Goal: Book appointment/travel/reservation

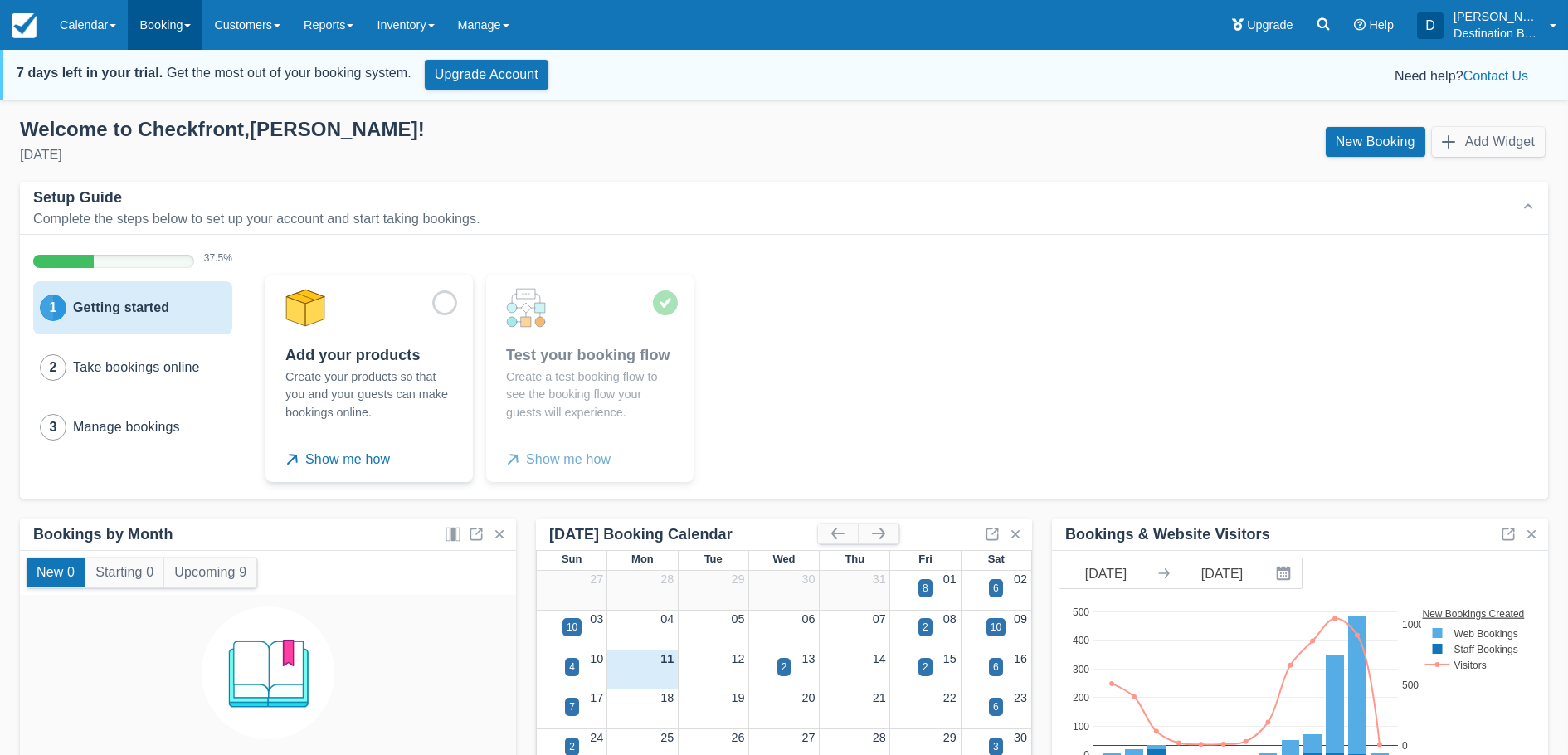
click at [180, 26] on link "Booking" at bounding box center [165, 24] width 75 height 49
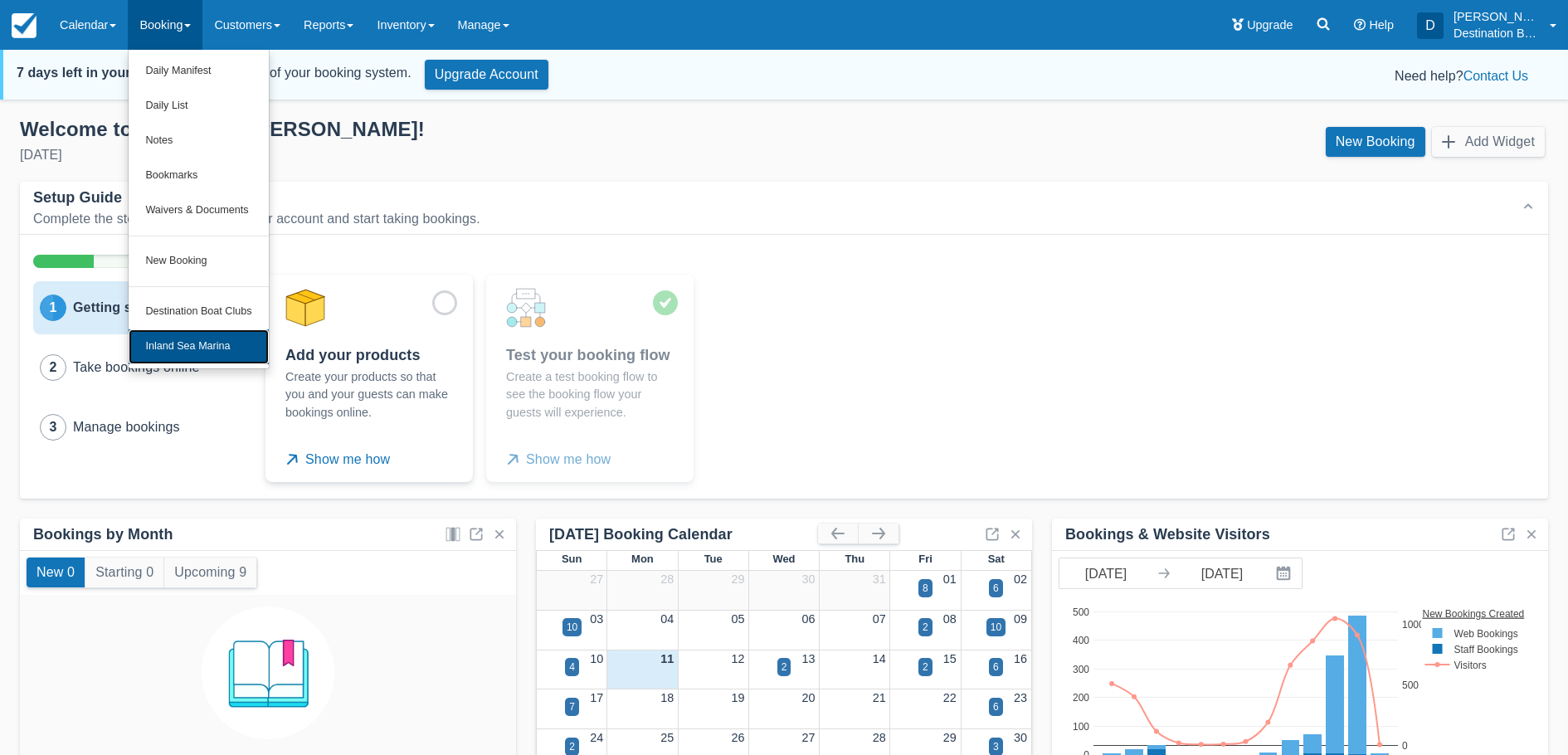
click at [189, 338] on link "Inland Sea Marina" at bounding box center [198, 347] width 140 height 35
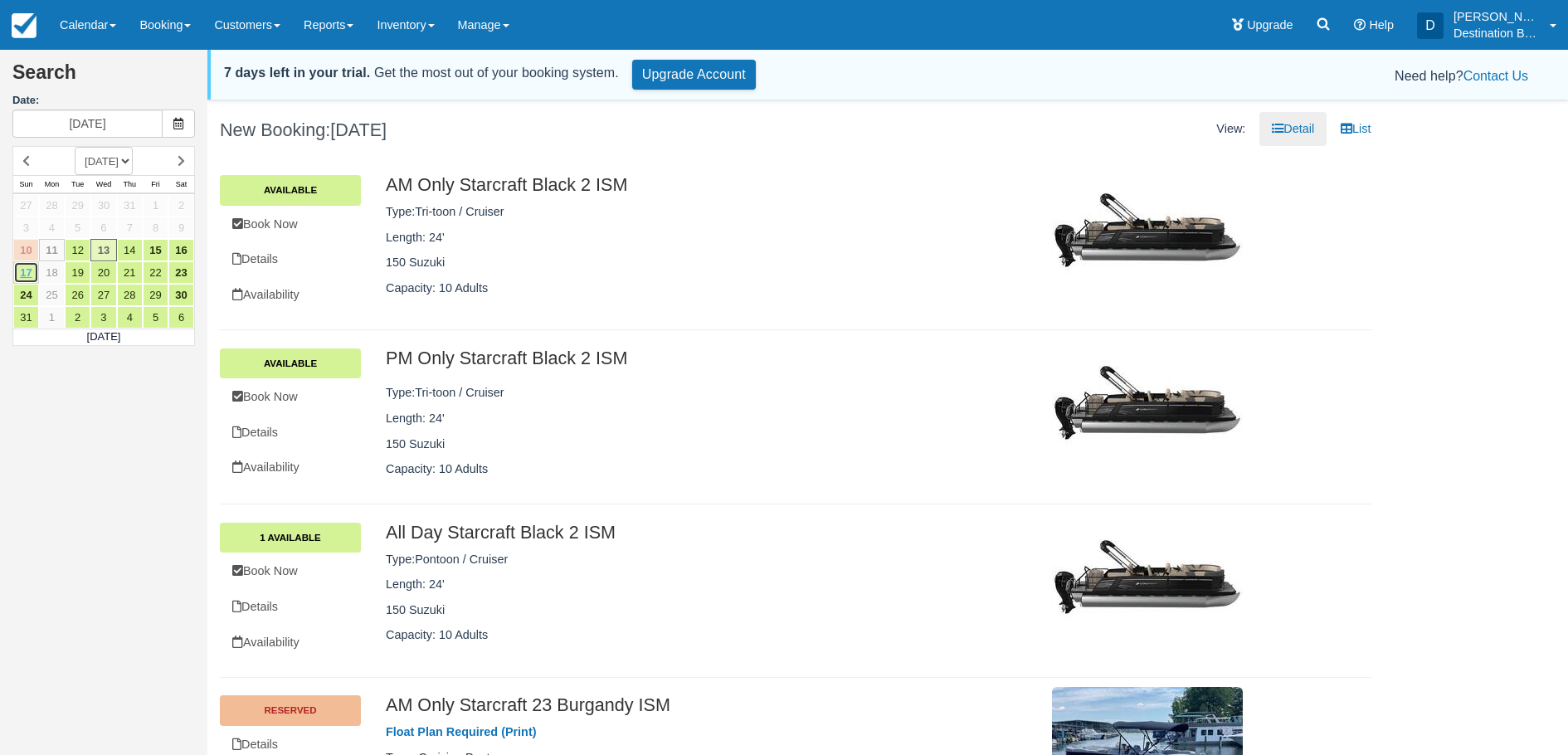
click at [32, 271] on link "17" at bounding box center [26, 272] width 26 height 23
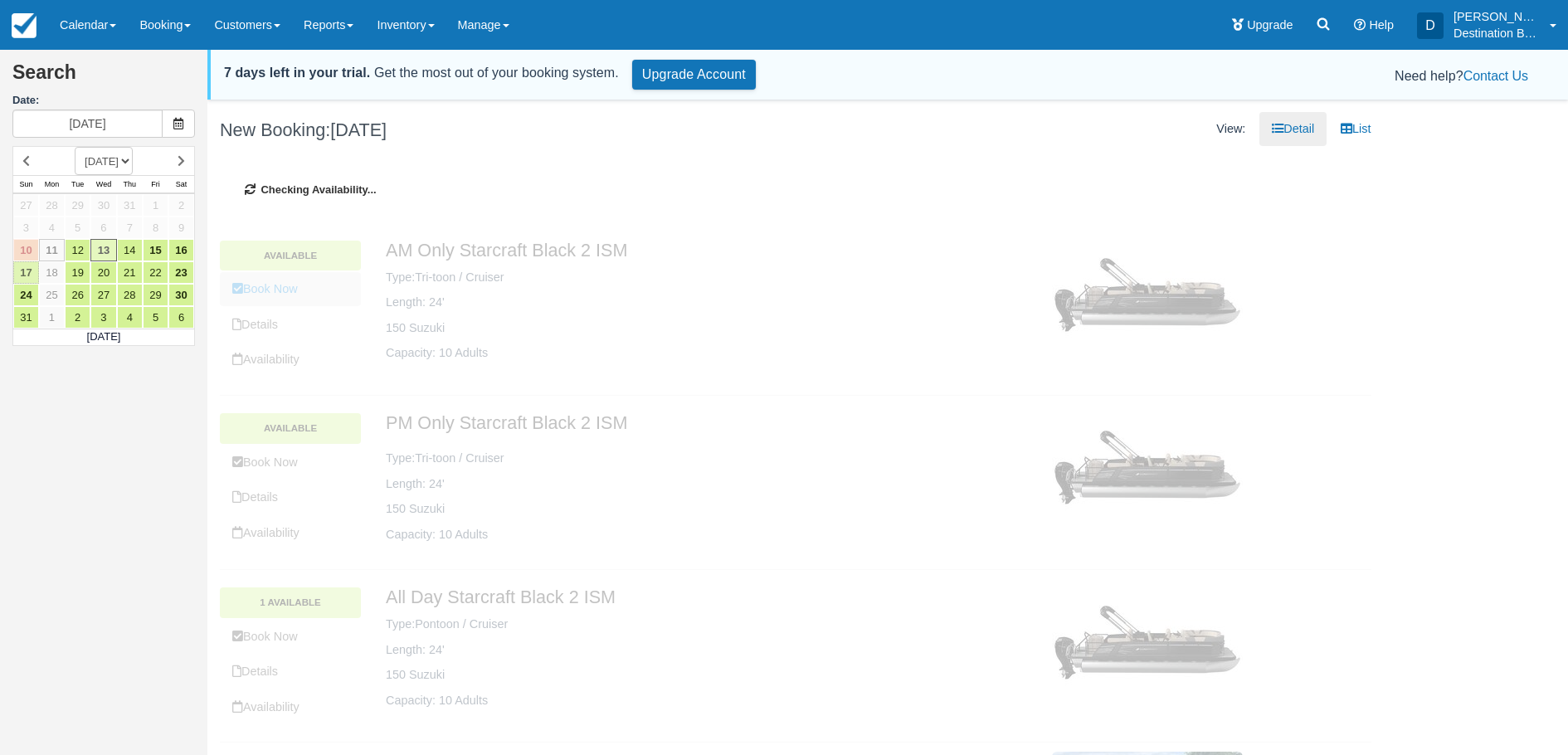
type input "08/17/25"
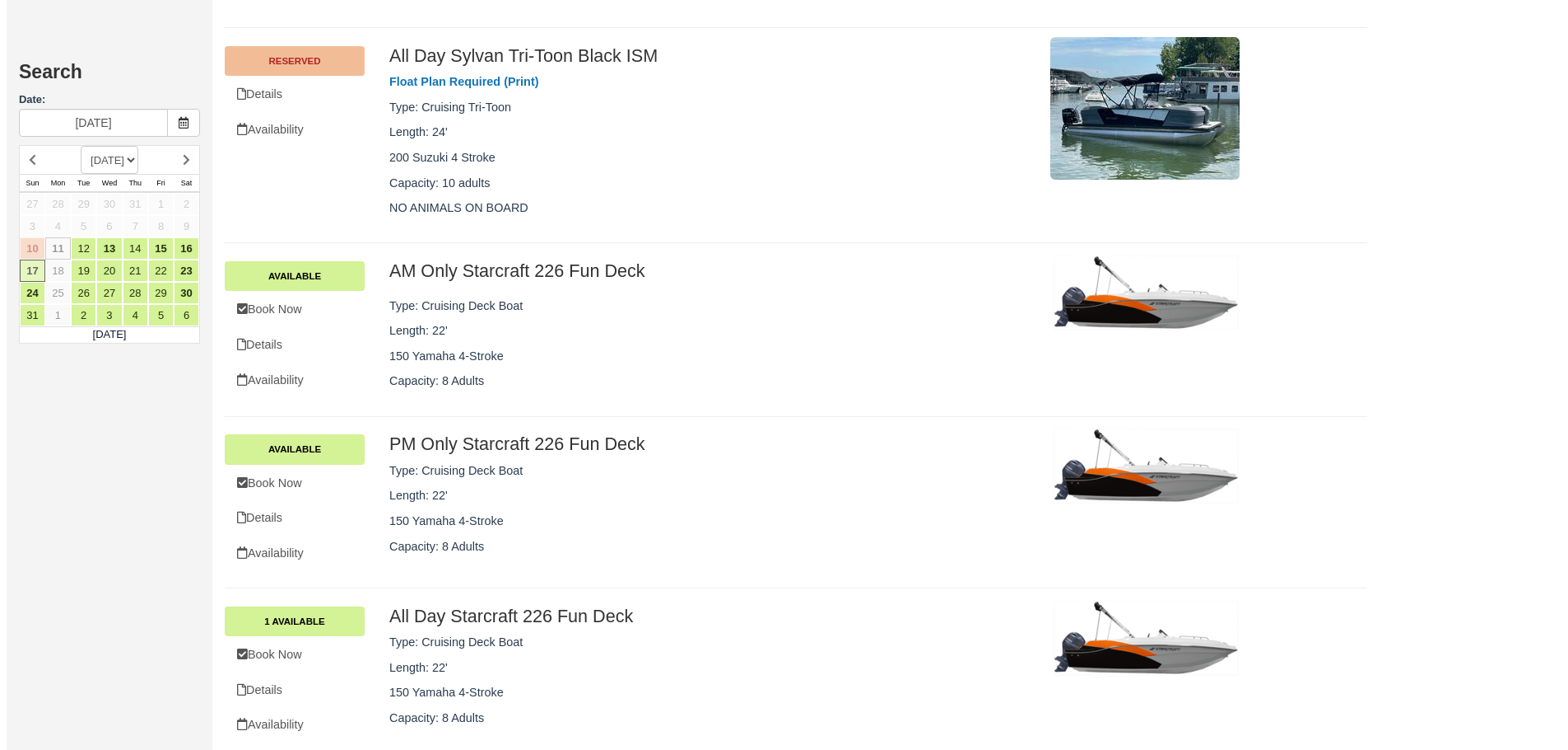
scroll to position [1647, 0]
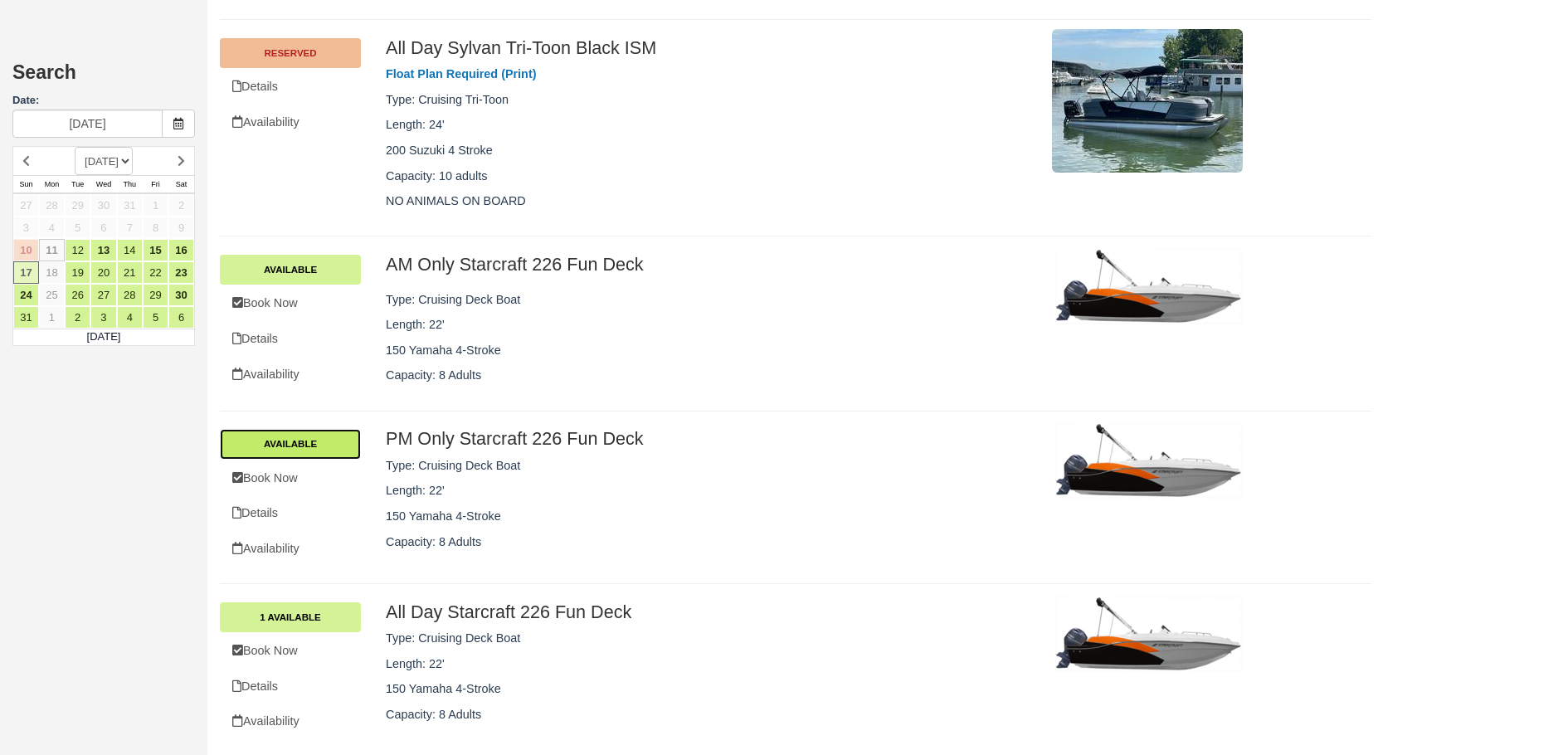
click at [323, 451] on link "Available" at bounding box center [291, 444] width 141 height 29
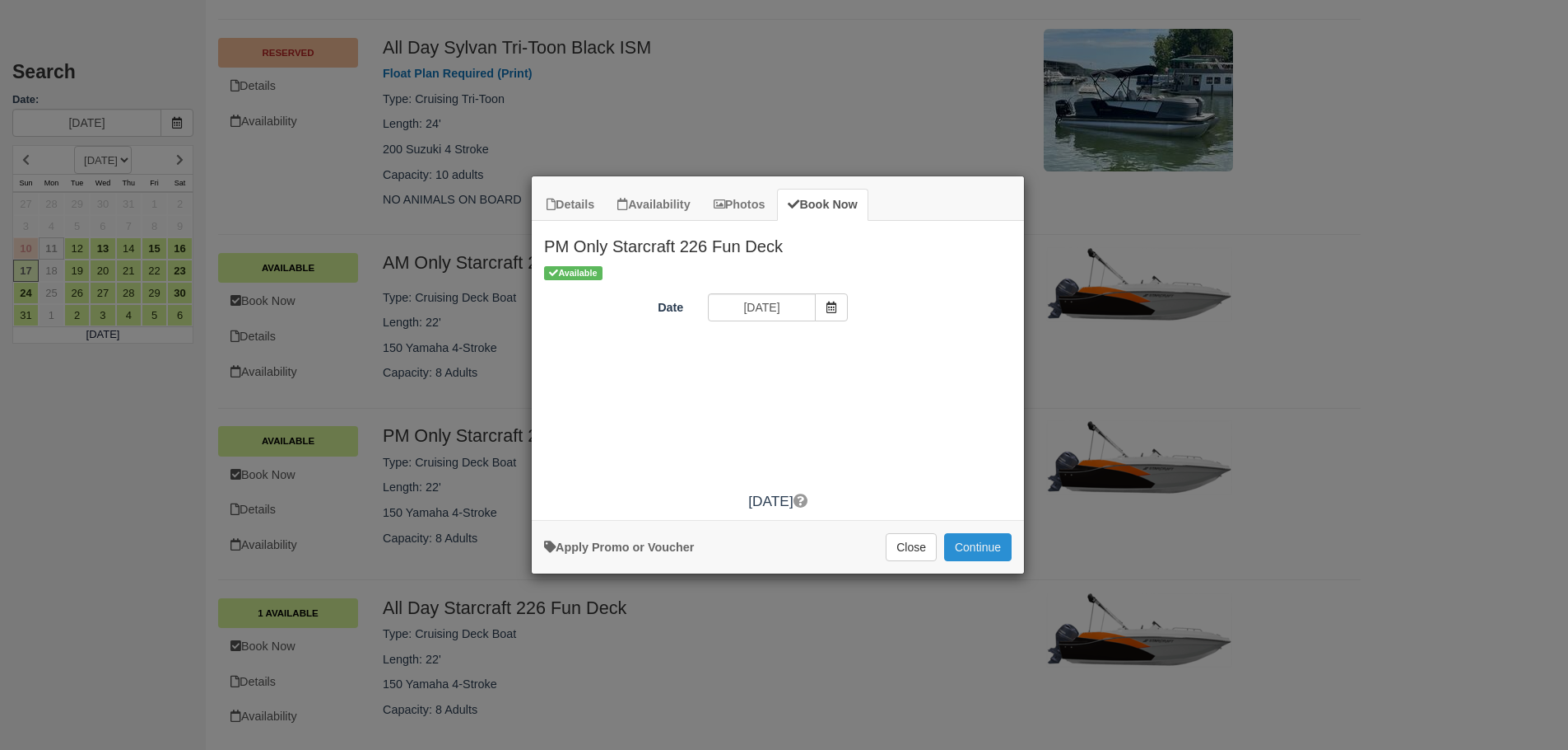
click at [987, 543] on button "Continue" at bounding box center [978, 547] width 67 height 28
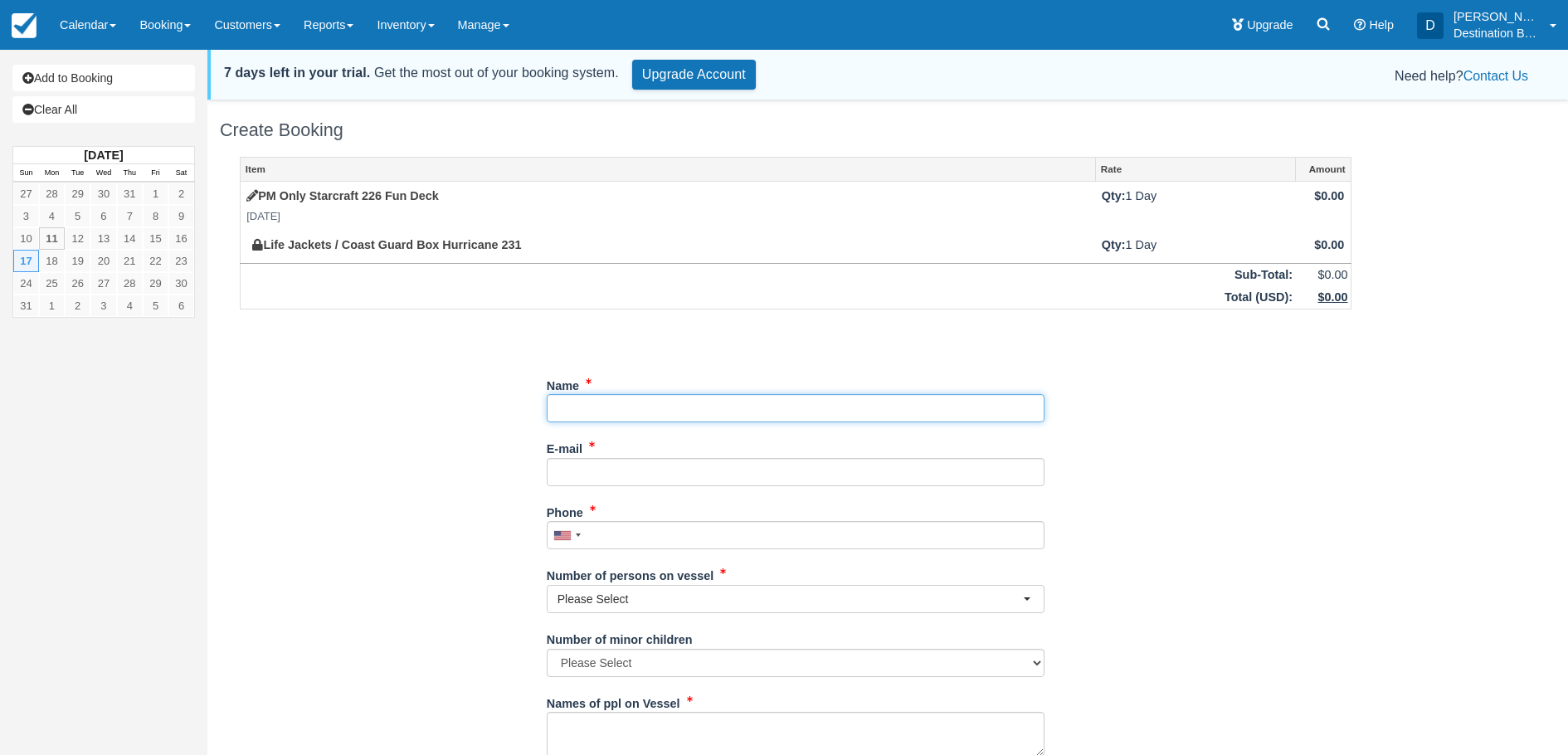
click at [652, 409] on input "Name" at bounding box center [795, 407] width 498 height 29
type input "[PERSON_NAME]"
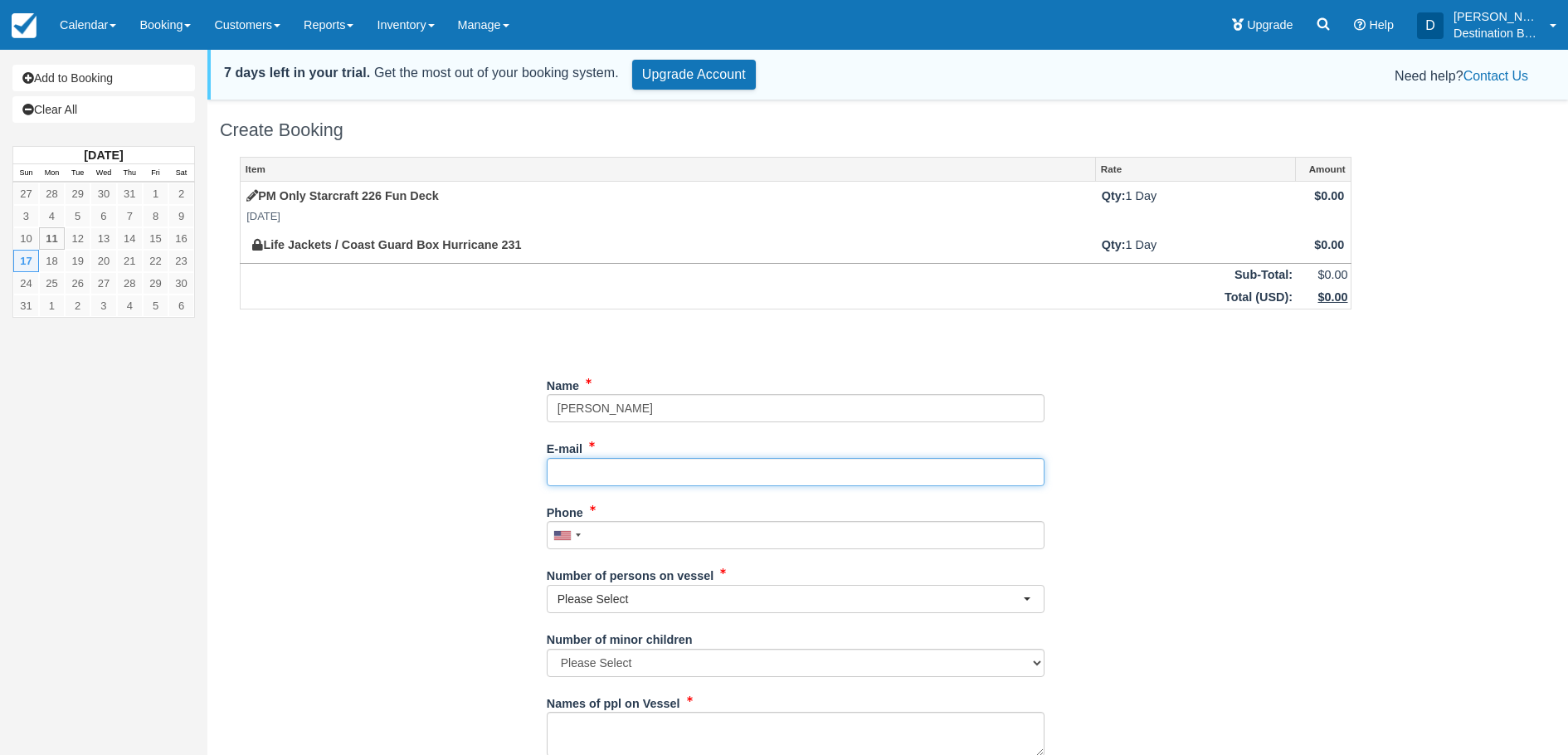
type input "[EMAIL_ADDRESS][DOMAIN_NAME]"
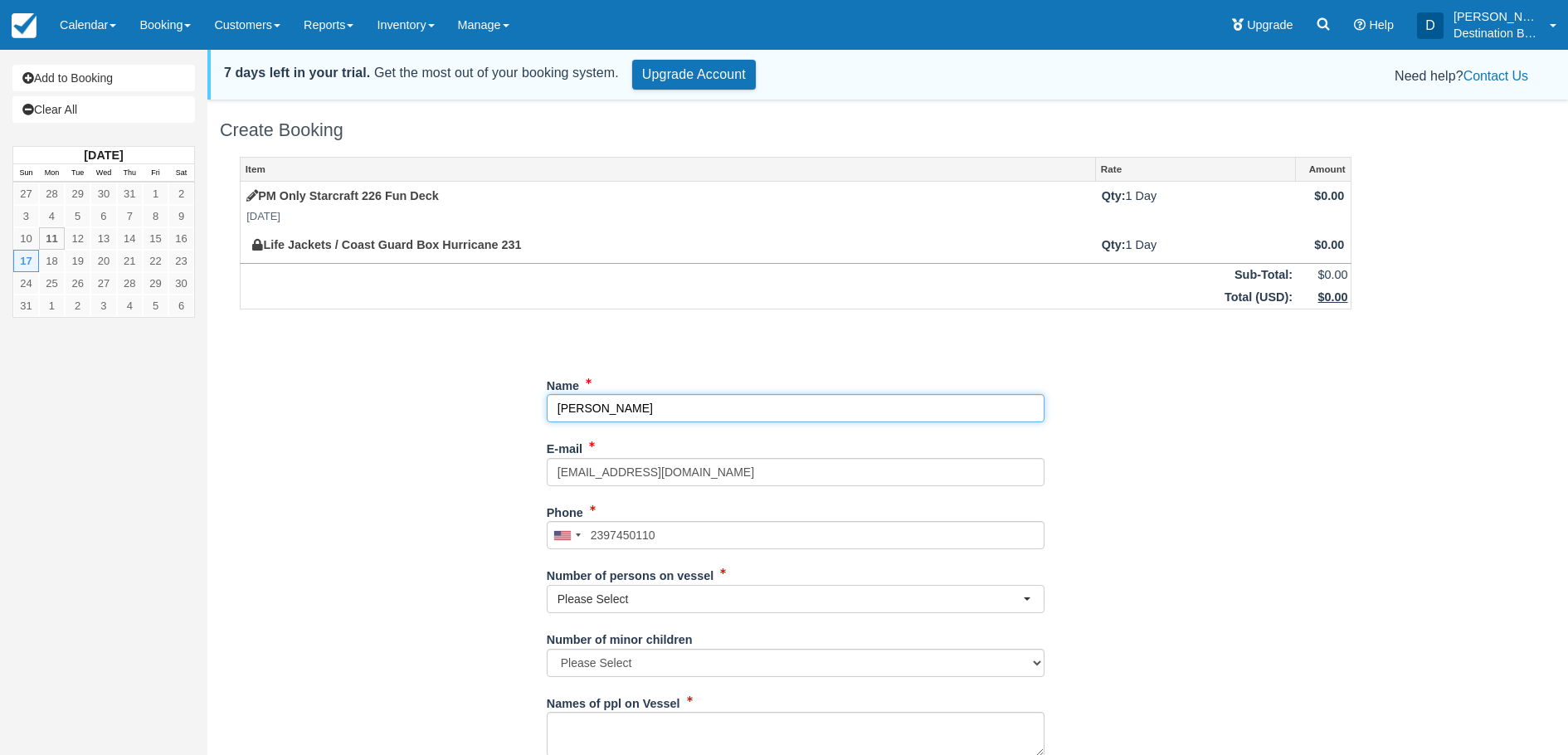
type input "[PHONE_NUMBER]"
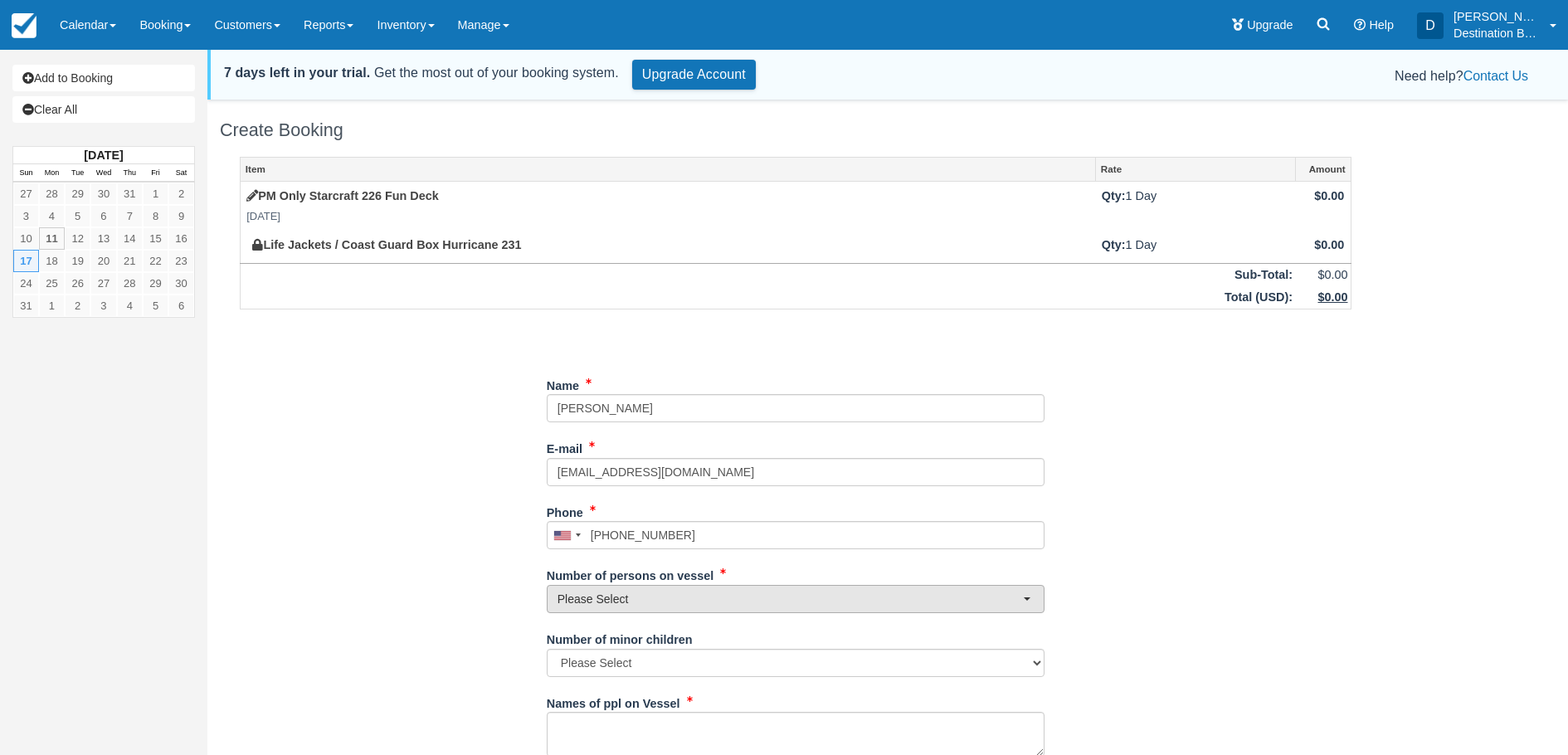
click at [718, 592] on span "Please Select" at bounding box center [790, 598] width 466 height 16
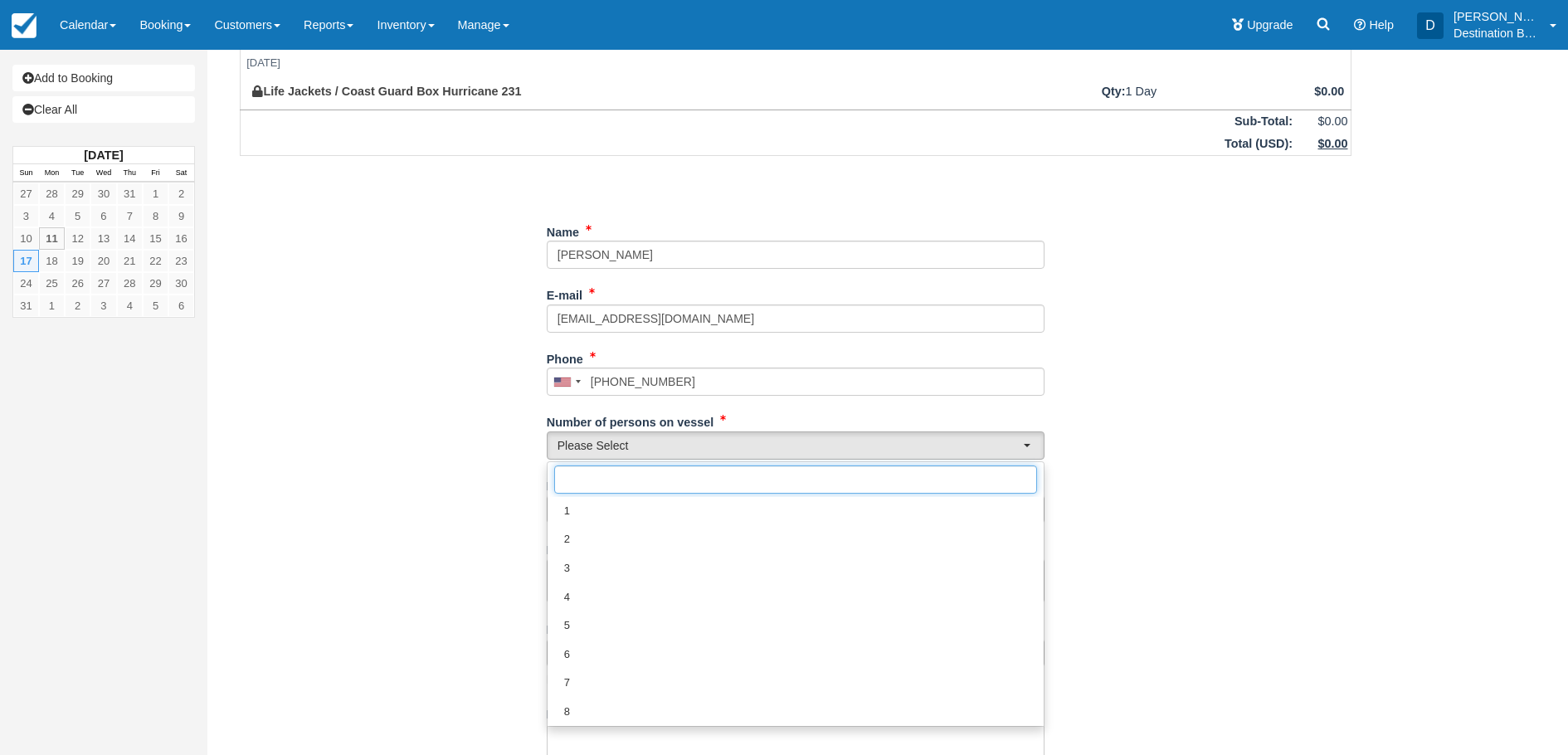
scroll to position [166, 0]
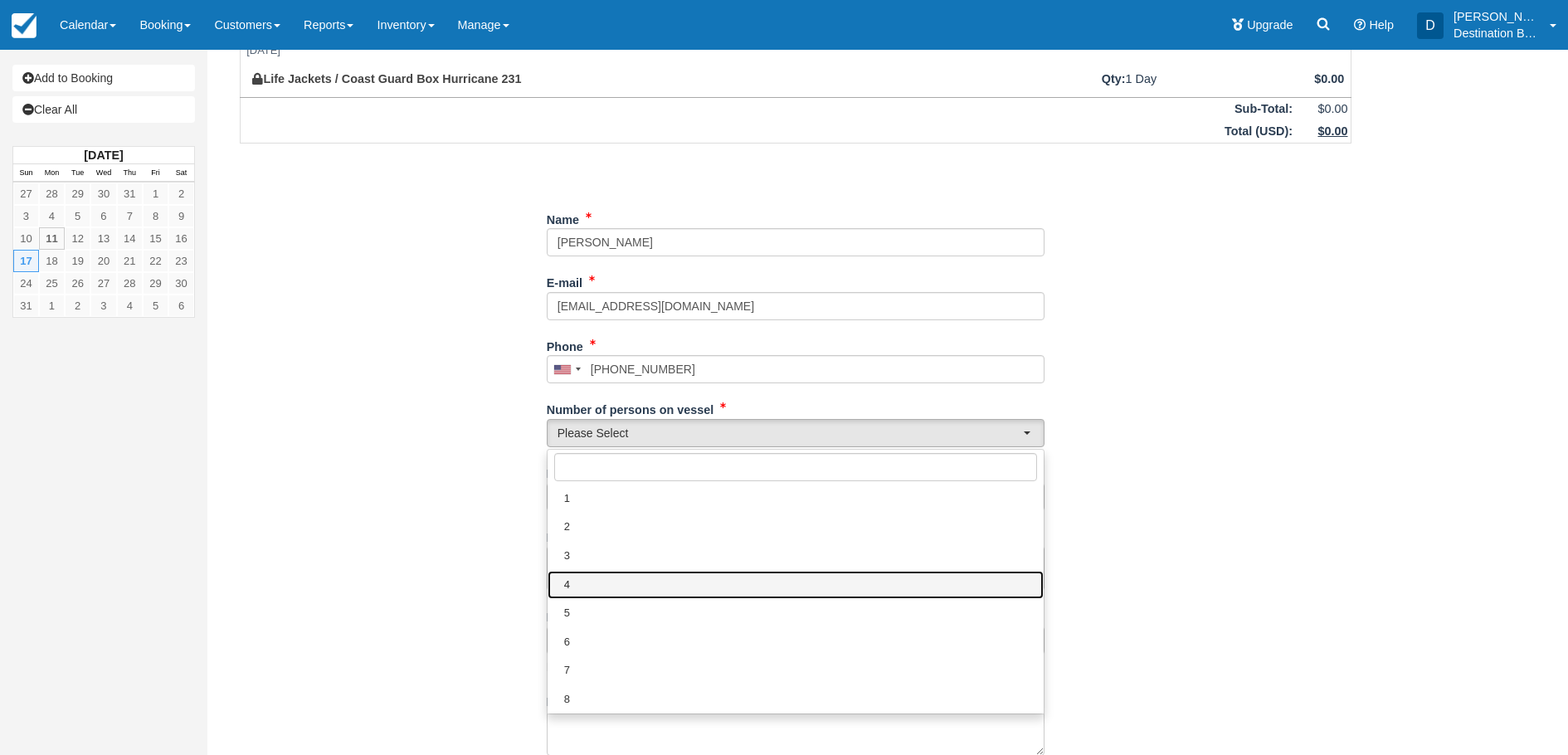
click at [618, 584] on link "4" at bounding box center [795, 584] width 496 height 29
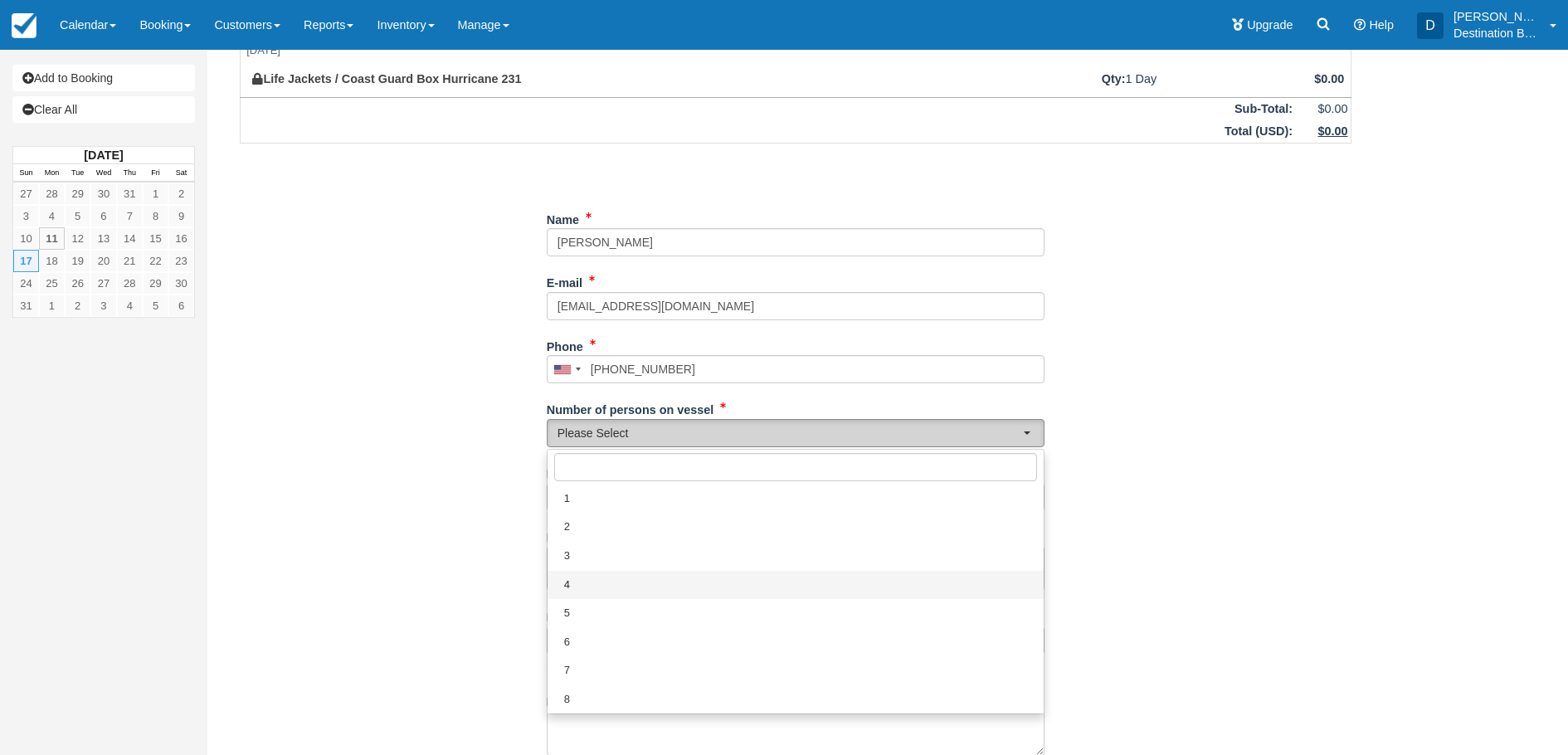
select select "4"
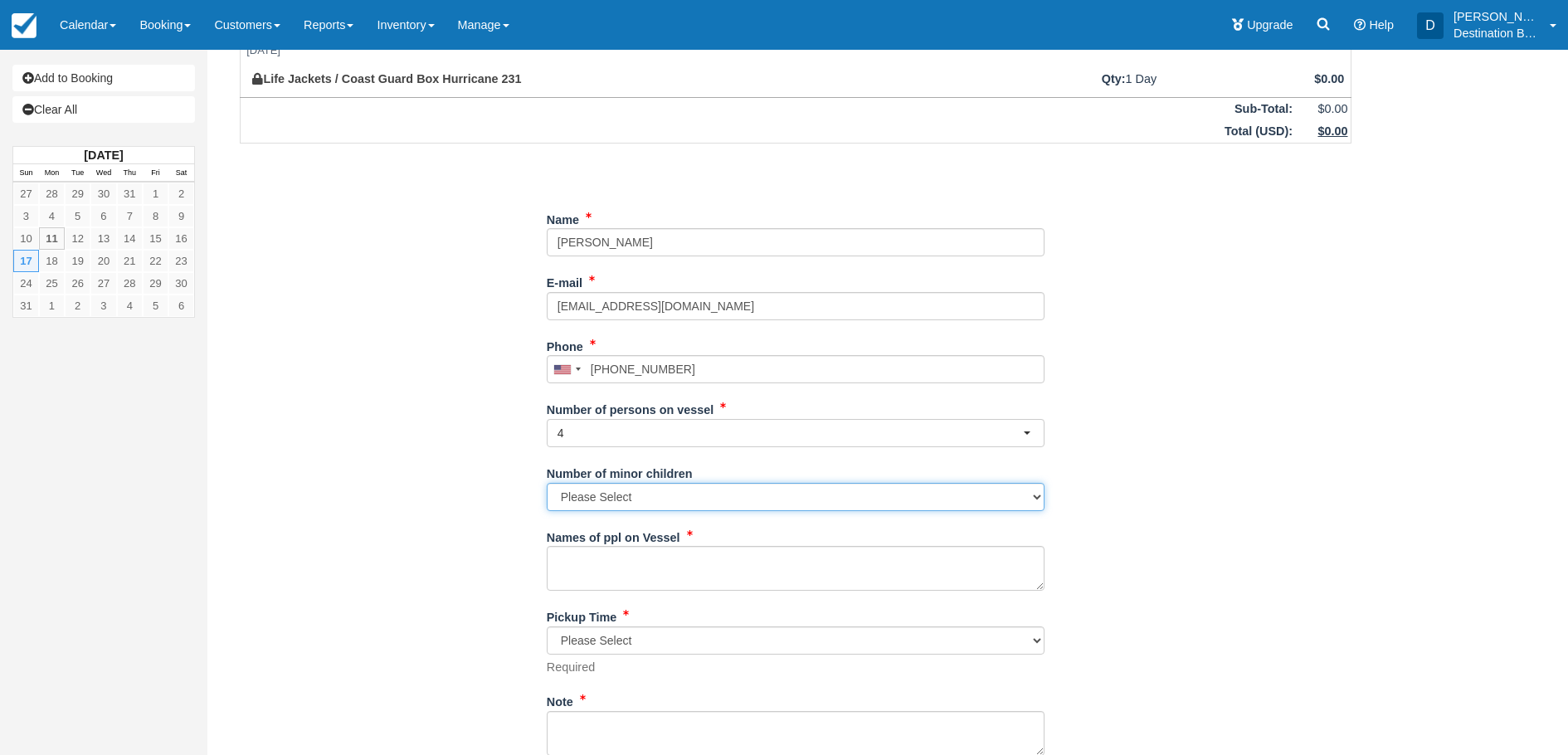
click at [646, 492] on select "Please Select 0 1 2 3 4 5 6" at bounding box center [795, 497] width 498 height 29
select select "3"
click at [546, 483] on select "Please Select 0 1 2 3 4 5 6" at bounding box center [795, 497] width 498 height 29
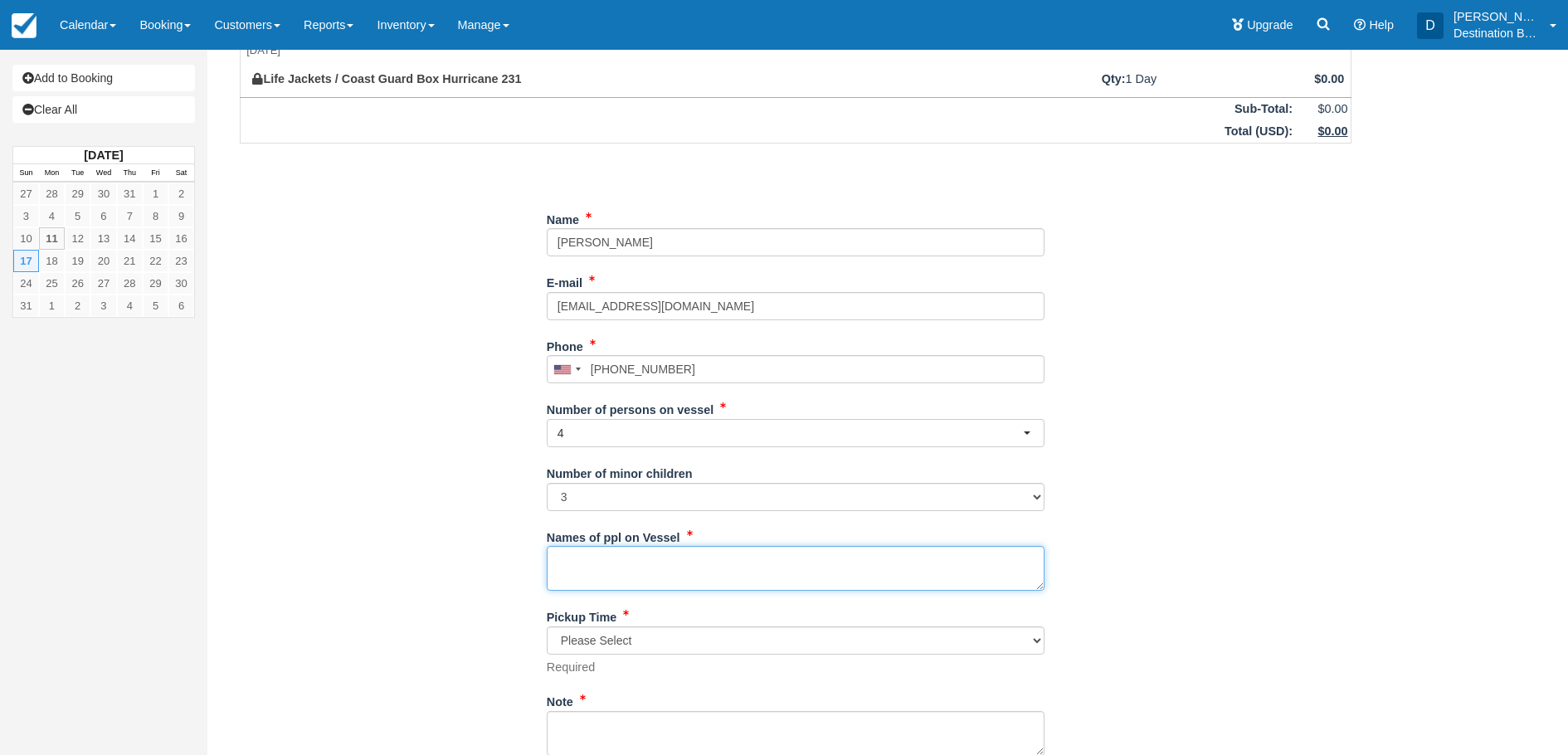
click at [591, 558] on textarea "Names of ppl on Vessel" at bounding box center [795, 568] width 498 height 45
type textarea "[PERSON_NAME] 6 guests"
click at [604, 644] on select "Please Select 1:30 pm 2:00 pm 2:30 pm" at bounding box center [795, 640] width 498 height 29
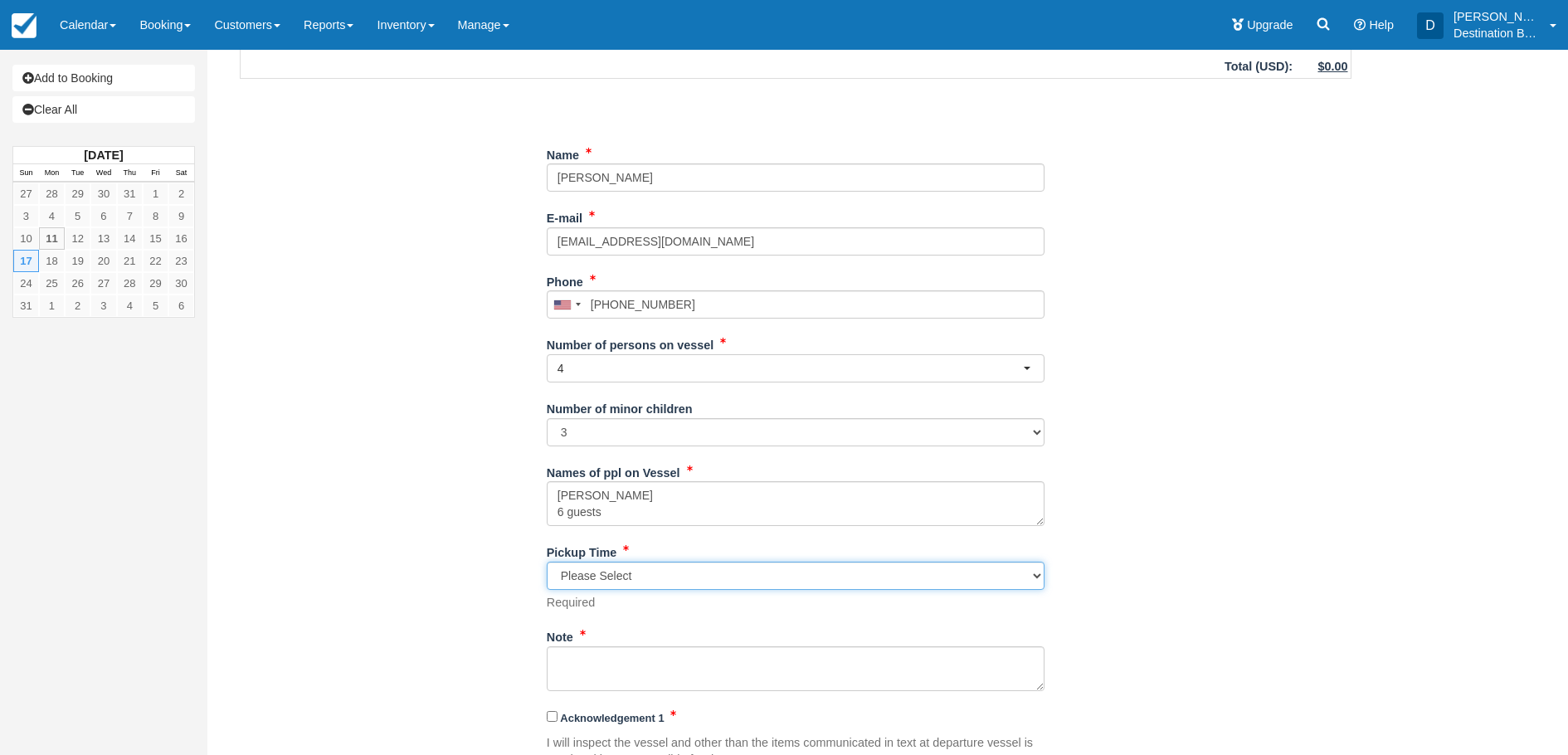
scroll to position [249, 0]
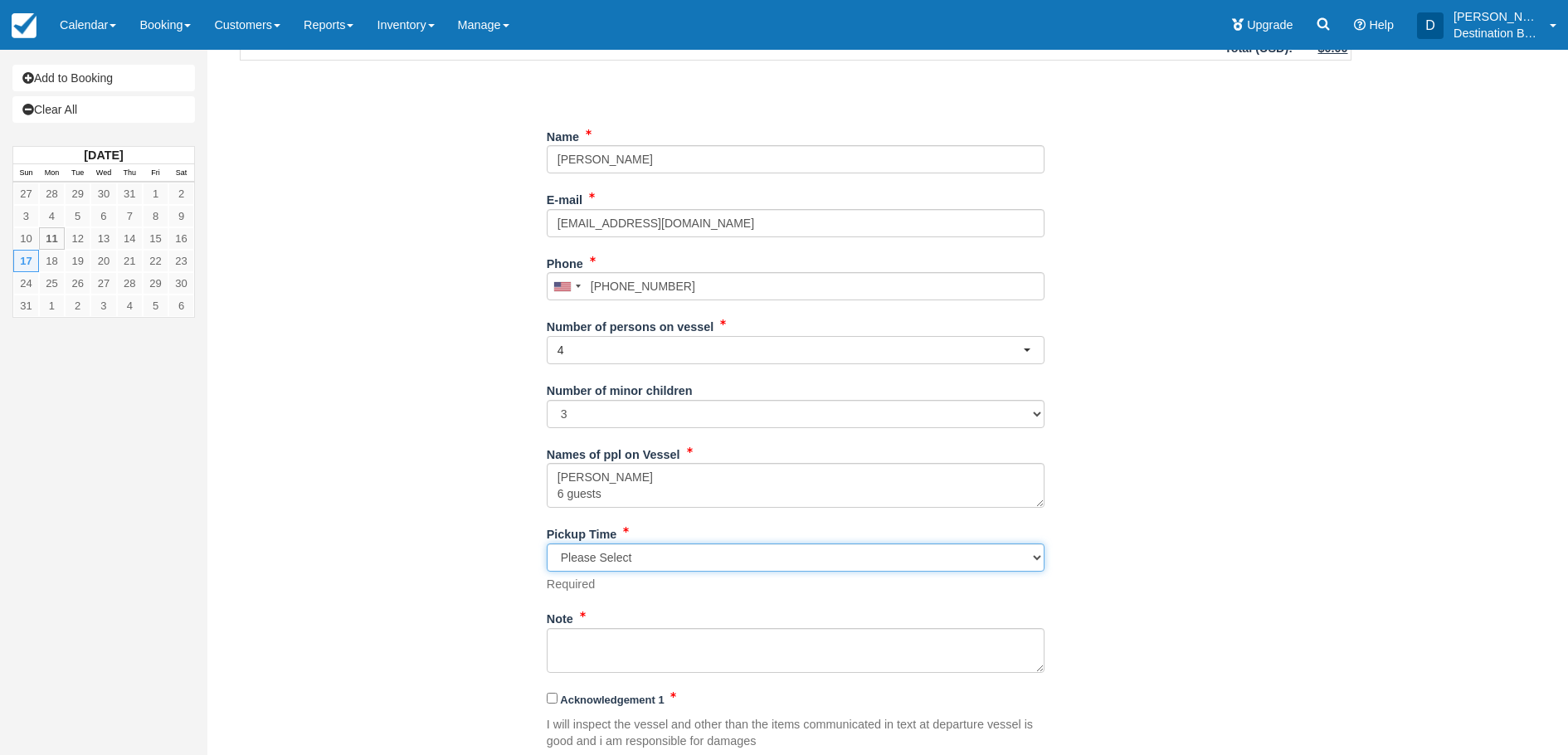
click at [643, 555] on select "Please Select 1:30 pm 2:00 pm 2:30 pm" at bounding box center [795, 557] width 498 height 29
select select "1:30 pm"
click at [546, 543] on select "Please Select 1:30 pm 2:00 pm 2:30 pm" at bounding box center [795, 557] width 498 height 29
click at [641, 642] on textarea "Note" at bounding box center [795, 650] width 498 height 45
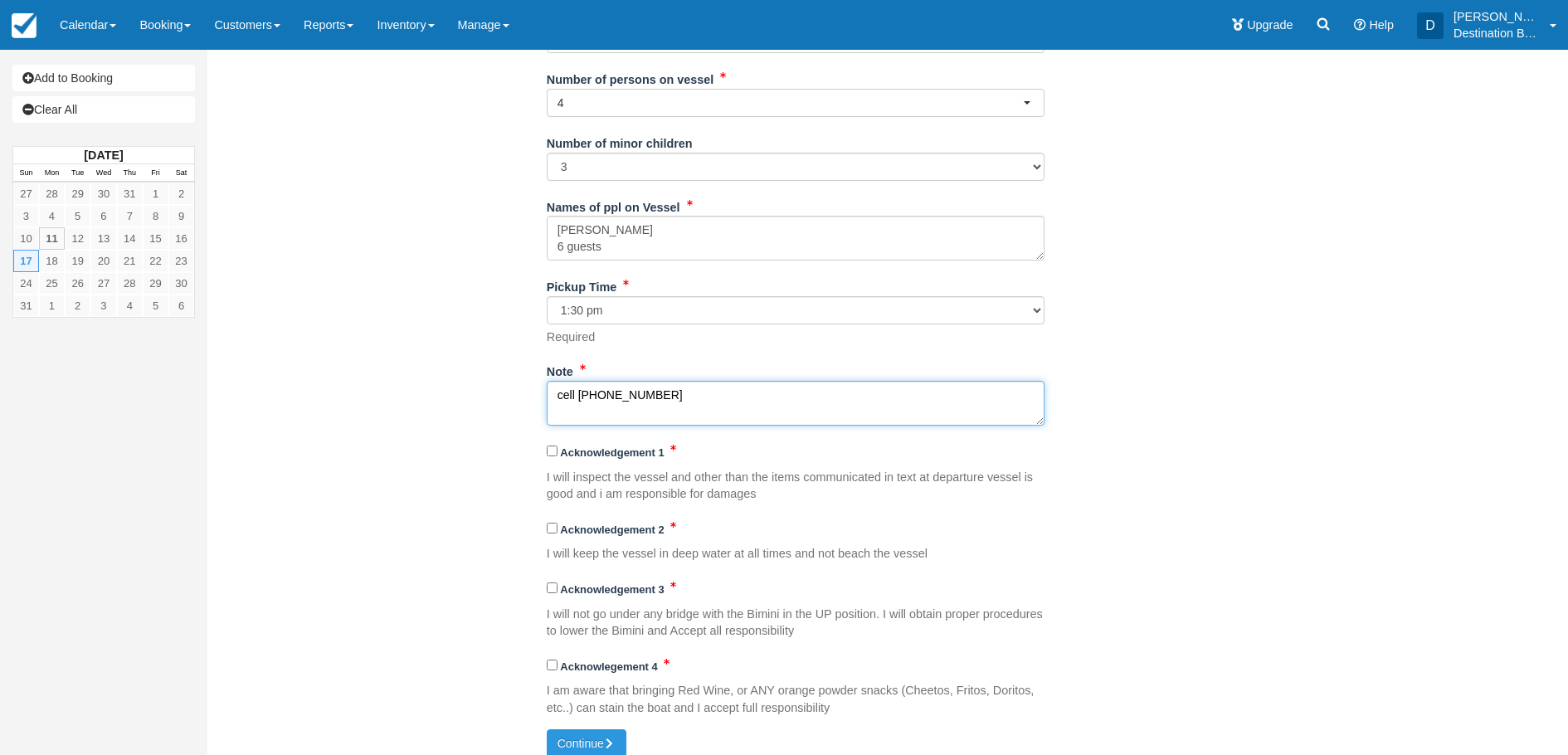
scroll to position [511, 0]
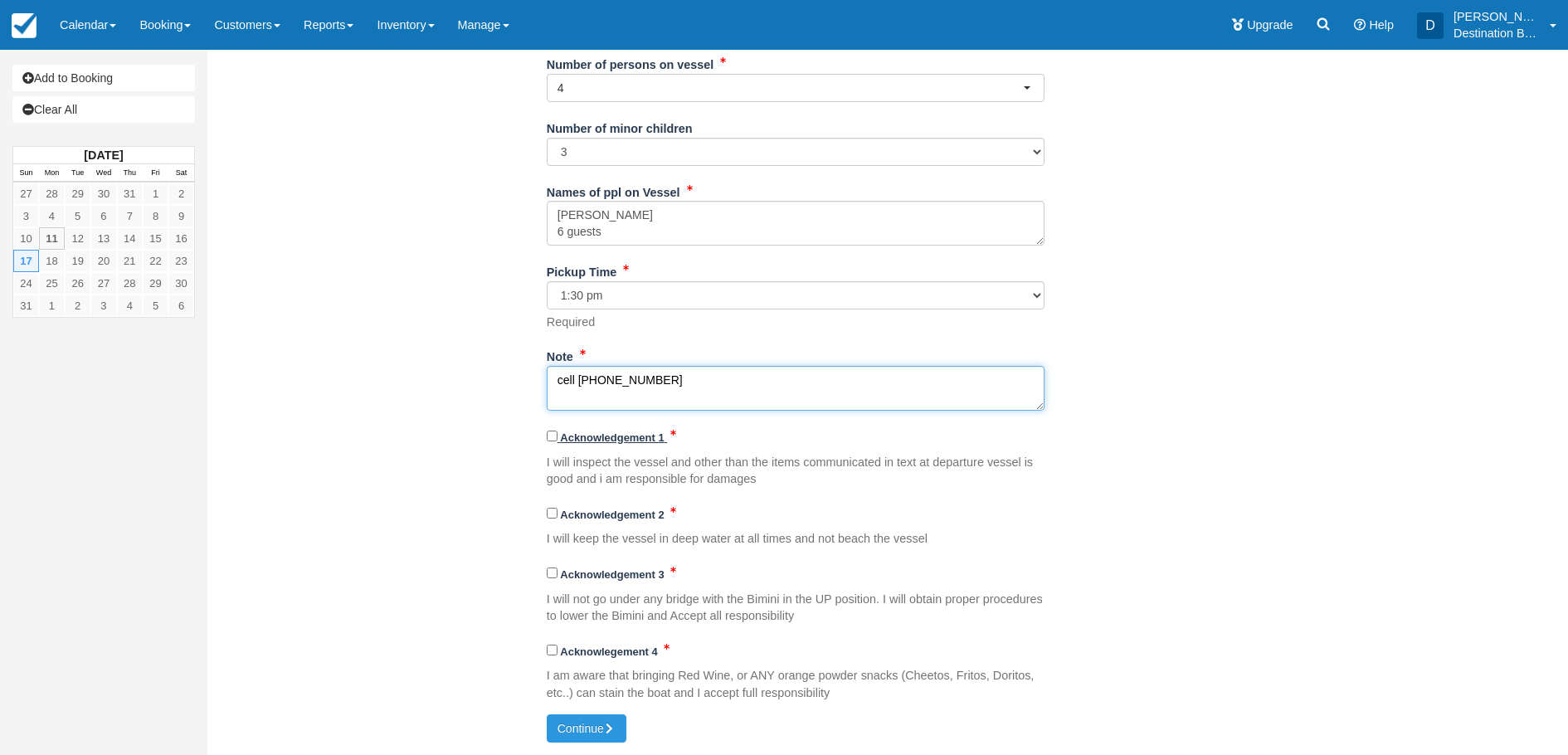
type textarea "cell [PHONE_NUMBER]"
click at [553, 432] on input "Acknowledgement 1" at bounding box center [552, 436] width 10 height 10
checkbox input "true"
click at [549, 516] on input "Acknowledgement 2" at bounding box center [552, 512] width 10 height 10
checkbox input "true"
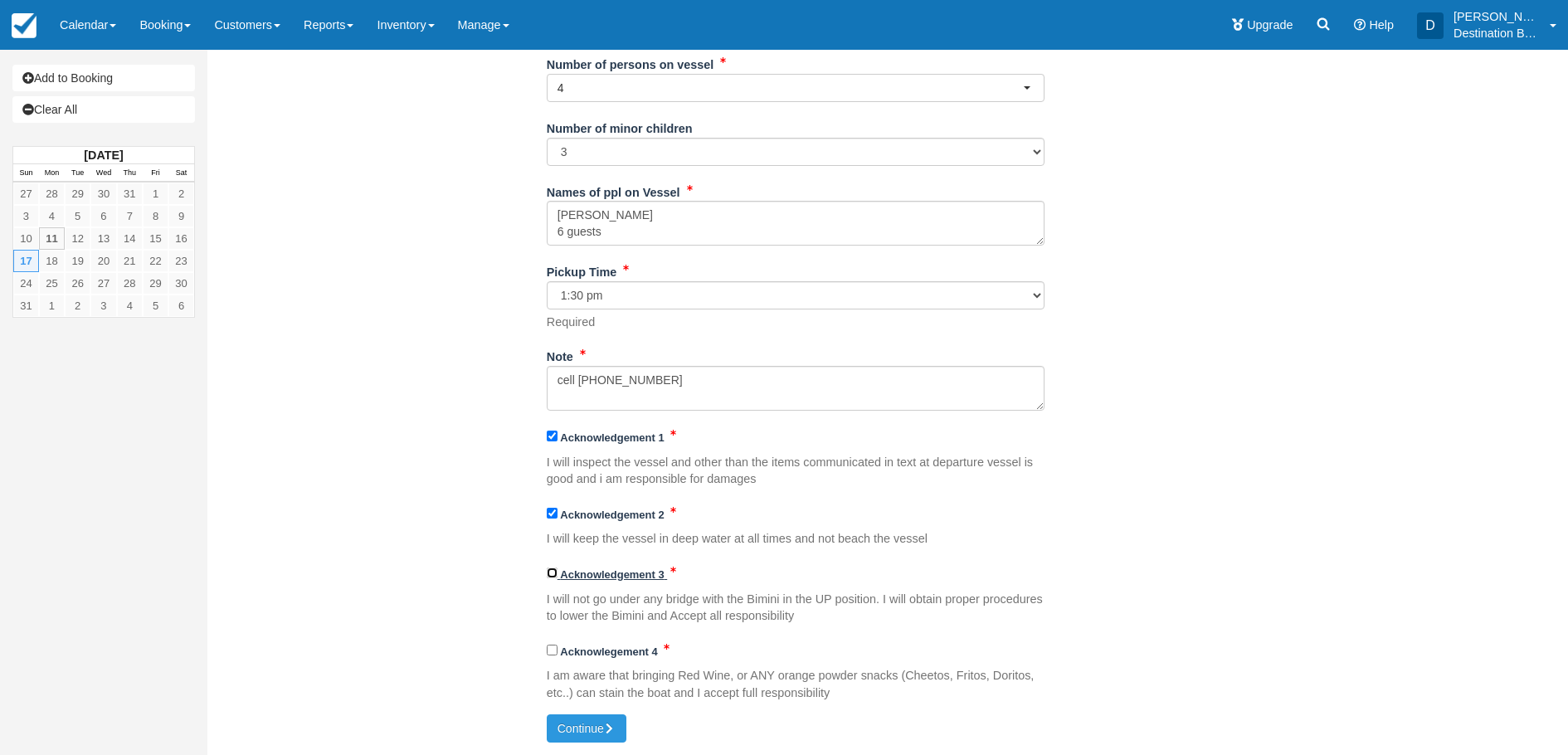
click at [552, 576] on input "Acknowledgement 3" at bounding box center [552, 572] width 10 height 10
checkbox input "true"
click at [552, 650] on input "Acknowlegement 4" at bounding box center [552, 649] width 10 height 10
checkbox input "true"
click at [586, 730] on button "Continue" at bounding box center [586, 728] width 80 height 29
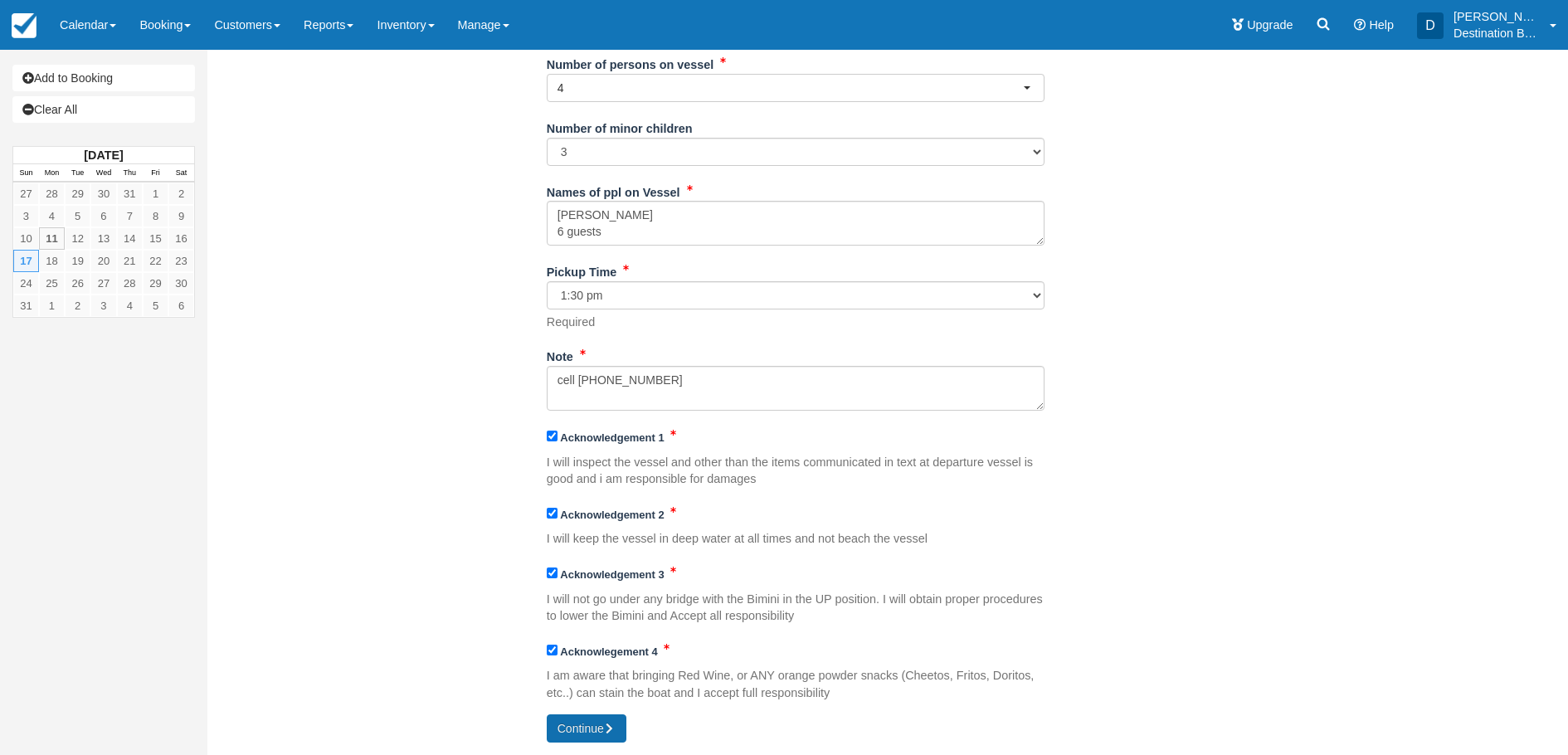
type input "+12397450110"
